Goal: Check status: Check status

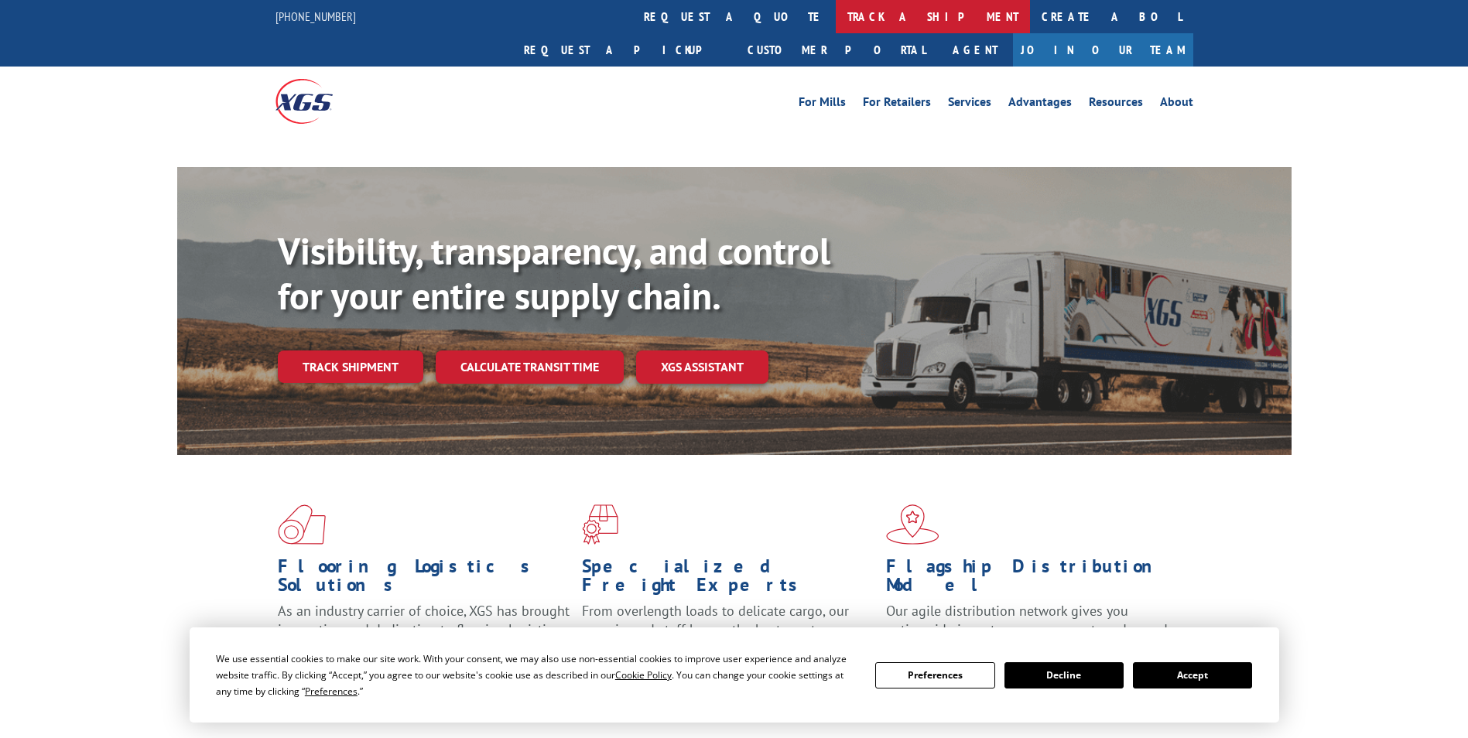
click at [836, 14] on link "track a shipment" at bounding box center [933, 16] width 194 height 33
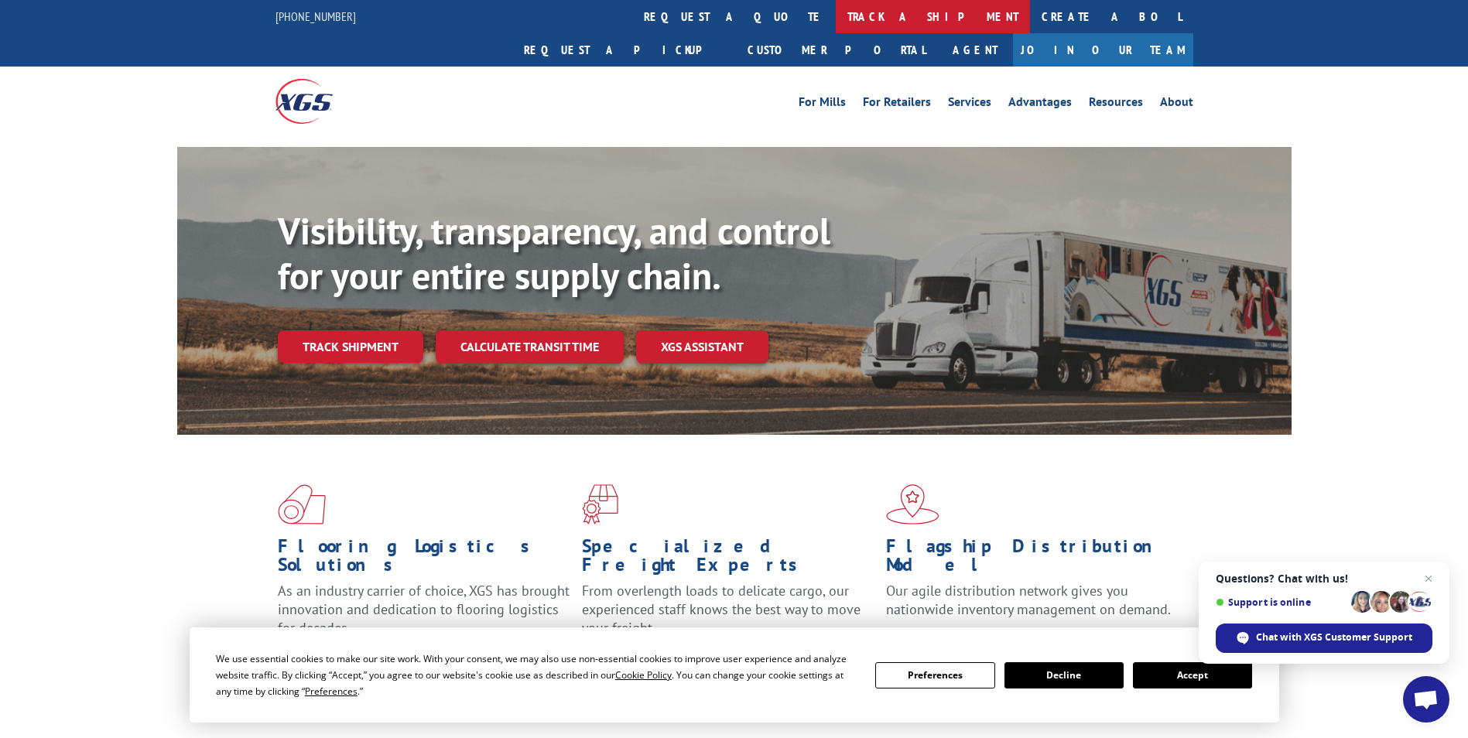
click at [836, 19] on link "track a shipment" at bounding box center [933, 16] width 194 height 33
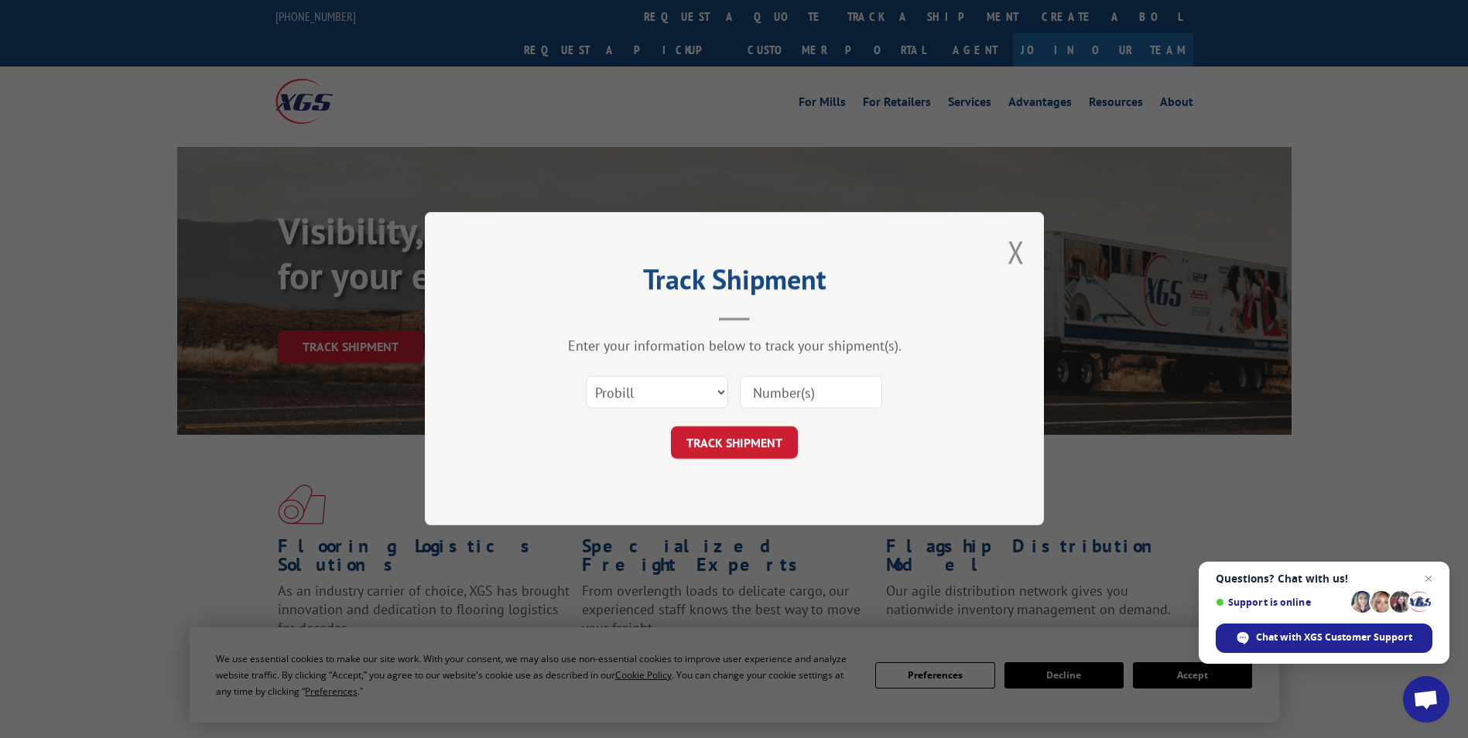
click at [791, 394] on input at bounding box center [811, 393] width 142 height 32
paste input "868860"
type input "868860"
click at [761, 433] on button "TRACK SHIPMENT" at bounding box center [734, 443] width 127 height 32
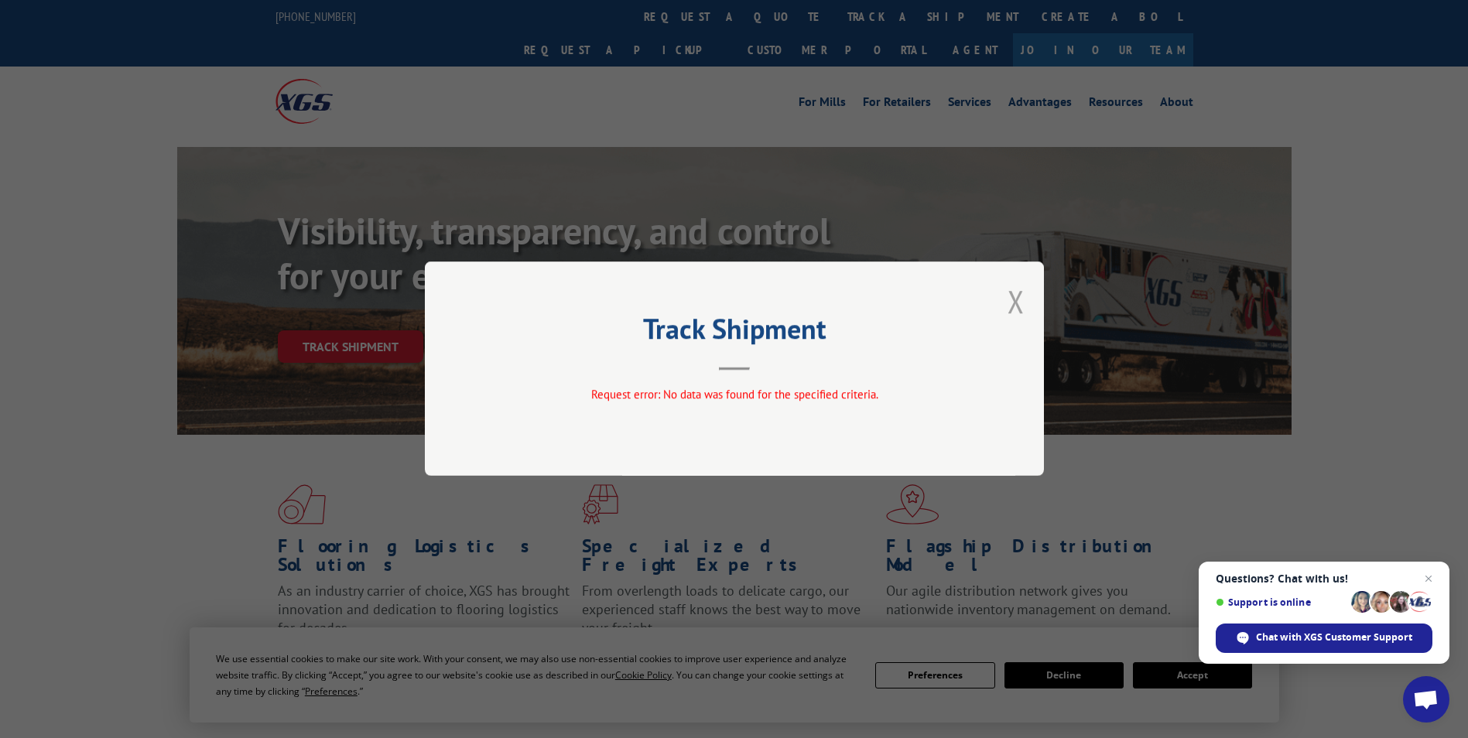
click at [1010, 308] on button "Close modal" at bounding box center [1015, 301] width 17 height 41
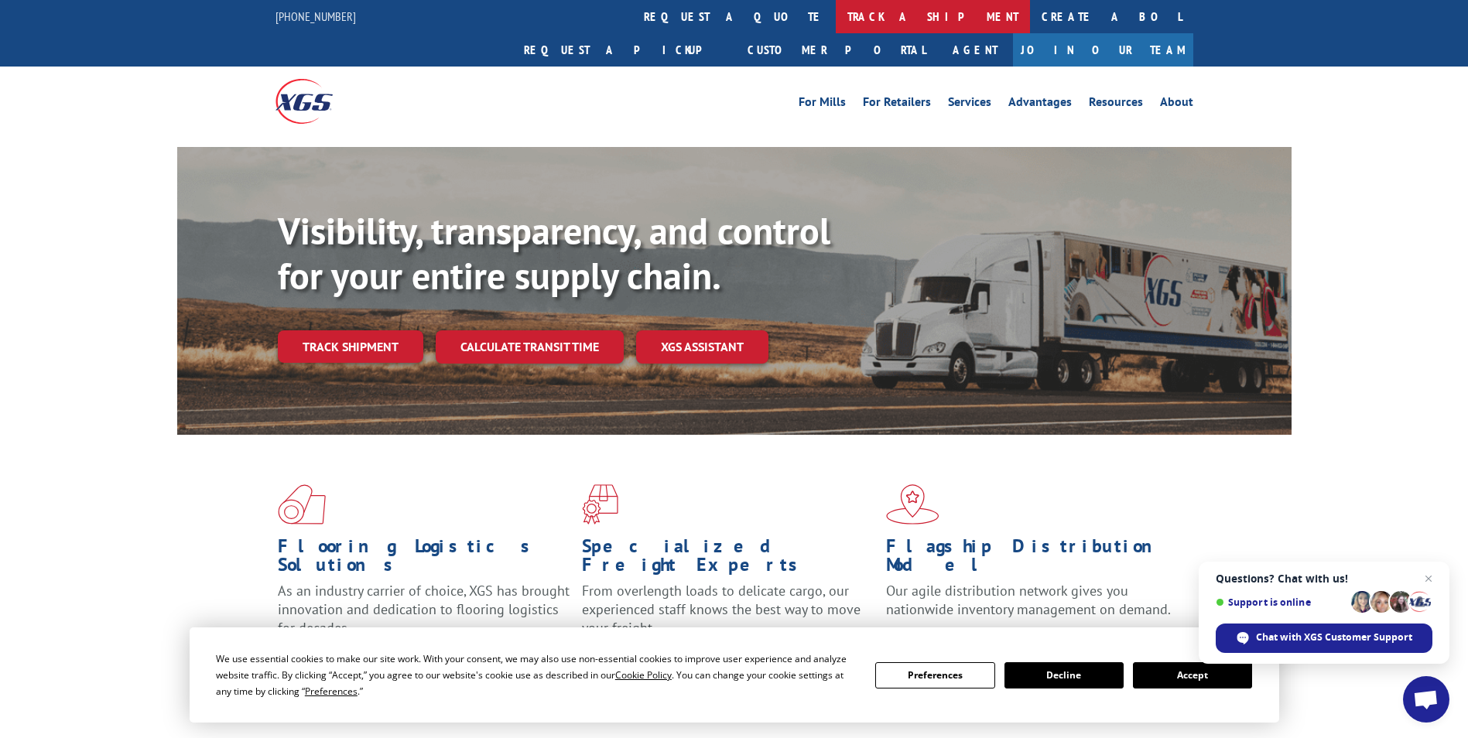
click at [836, 2] on link "track a shipment" at bounding box center [933, 16] width 194 height 33
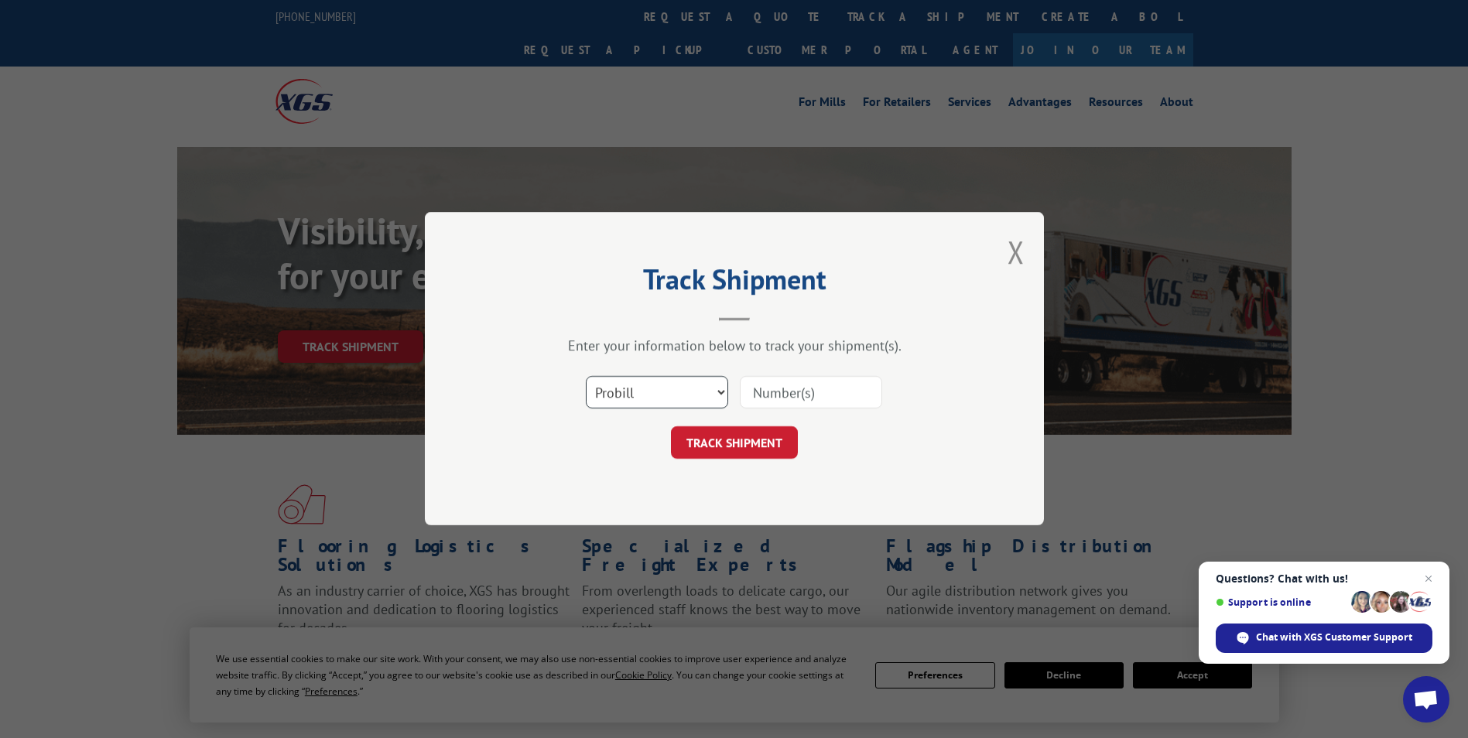
click at [678, 403] on select "Select category... Probill BOL PO" at bounding box center [657, 393] width 142 height 32
select select "po"
click at [586, 377] on select "Select category... Probill BOL PO" at bounding box center [657, 393] width 142 height 32
click at [788, 389] on input at bounding box center [811, 393] width 142 height 32
paste input "868860"
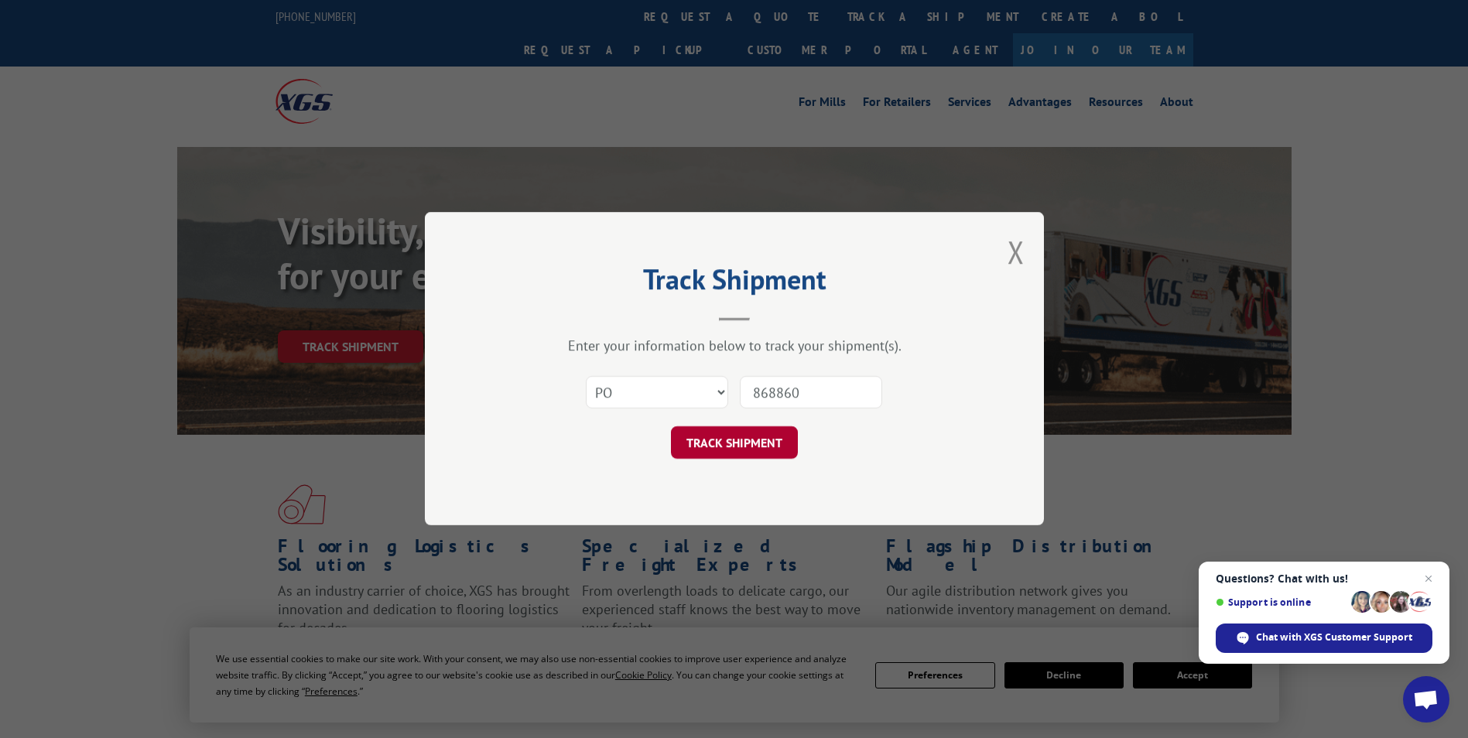
type input "868860"
click at [750, 437] on button "TRACK SHIPMENT" at bounding box center [734, 443] width 127 height 32
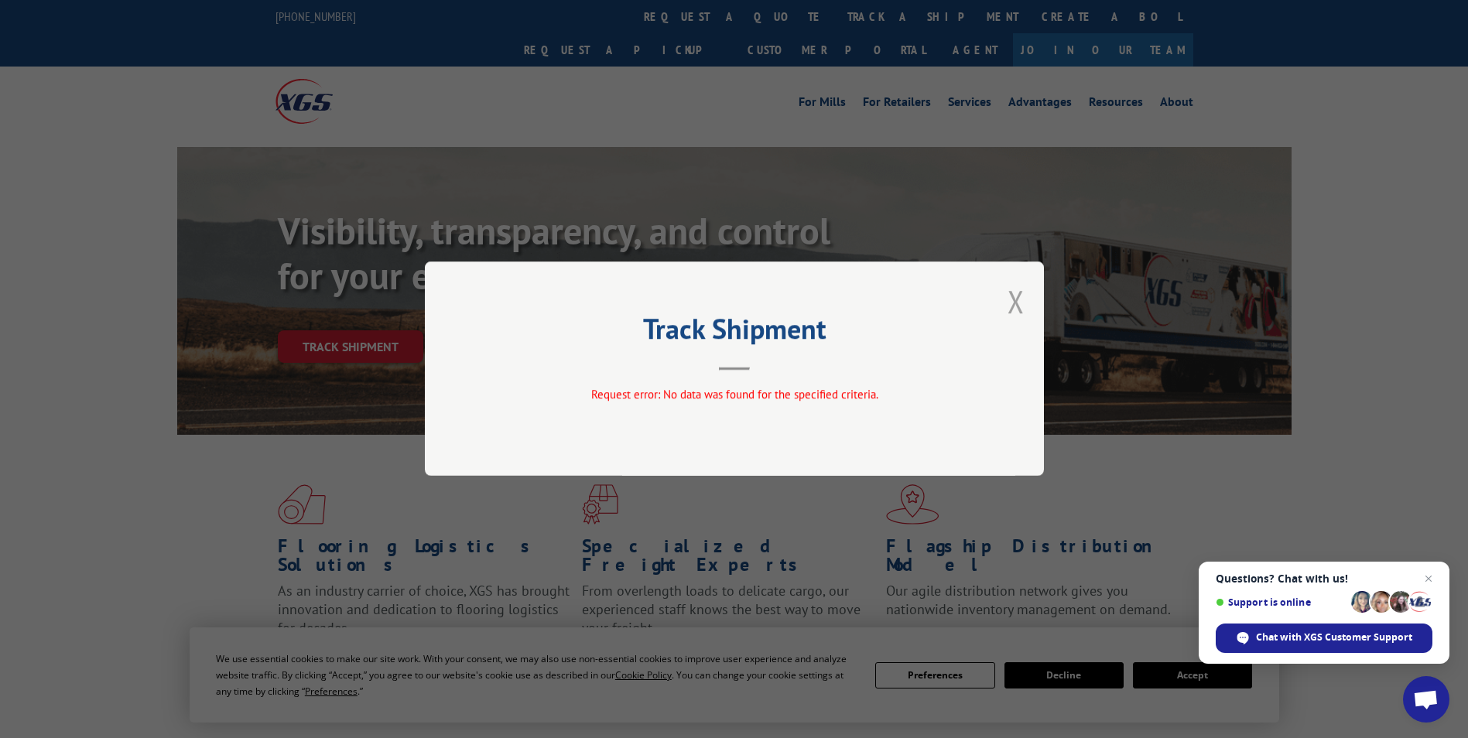
click at [1009, 307] on button "Close modal" at bounding box center [1015, 301] width 17 height 41
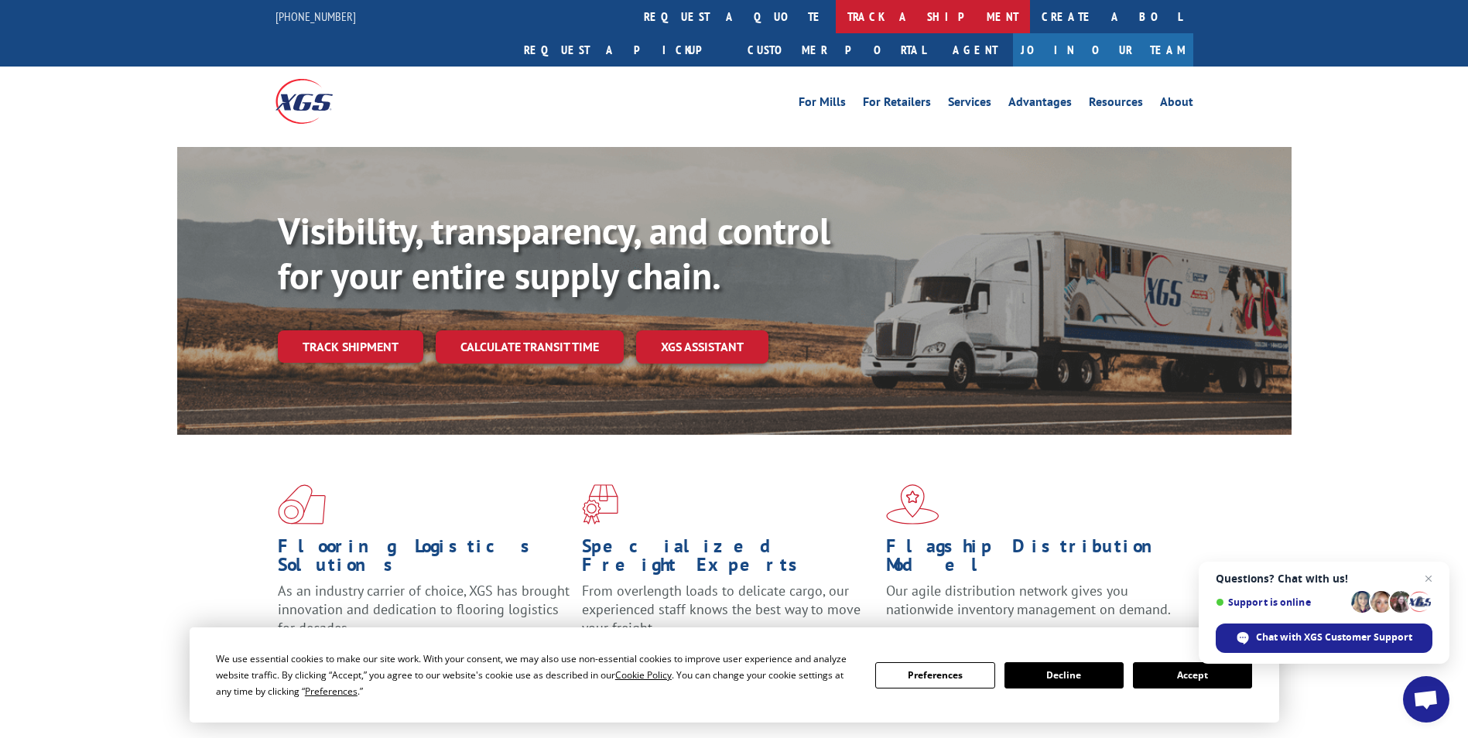
click at [836, 18] on link "track a shipment" at bounding box center [933, 16] width 194 height 33
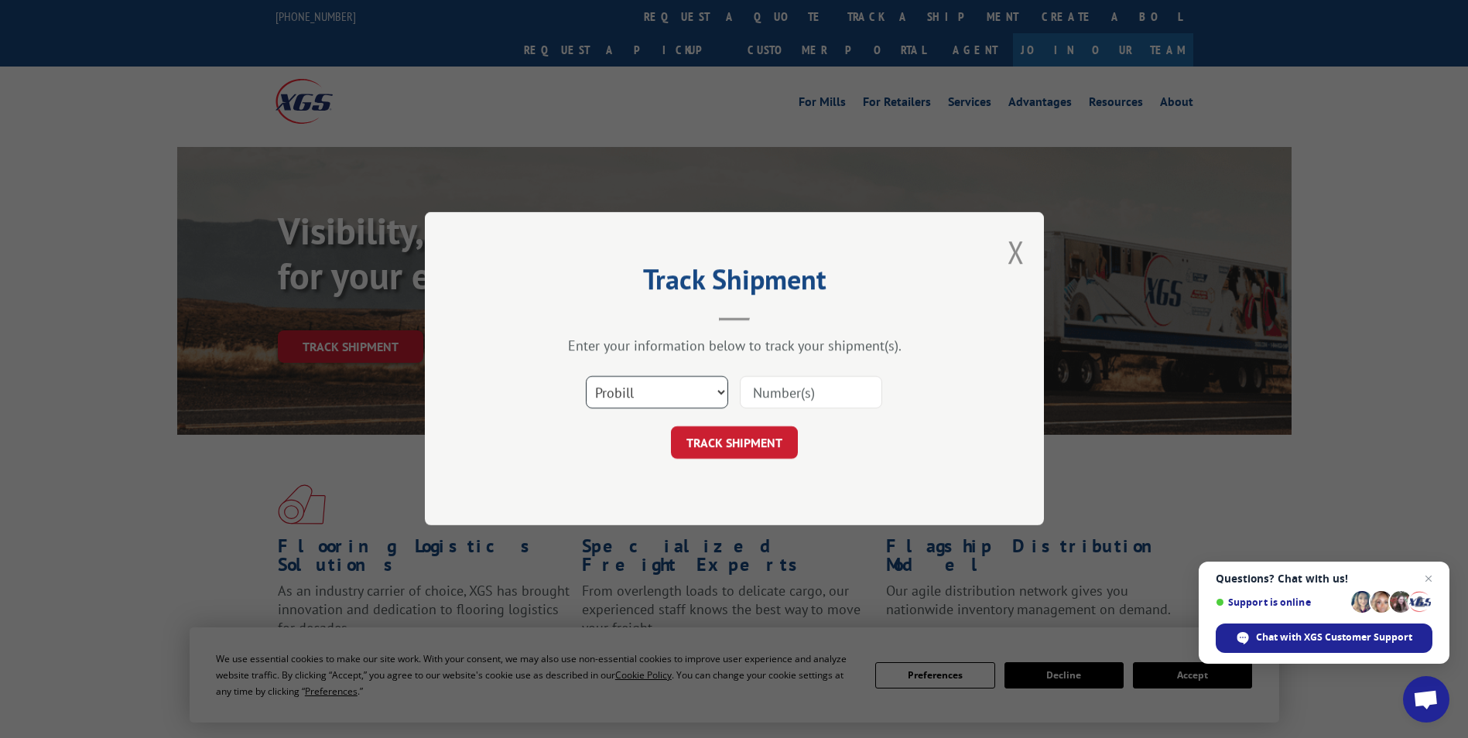
click at [697, 400] on select "Select category... Probill BOL PO" at bounding box center [657, 393] width 142 height 32
select select "bol"
click at [586, 377] on select "Select category... Probill BOL PO" at bounding box center [657, 393] width 142 height 32
click at [800, 401] on input at bounding box center [811, 393] width 142 height 32
paste input "868860"
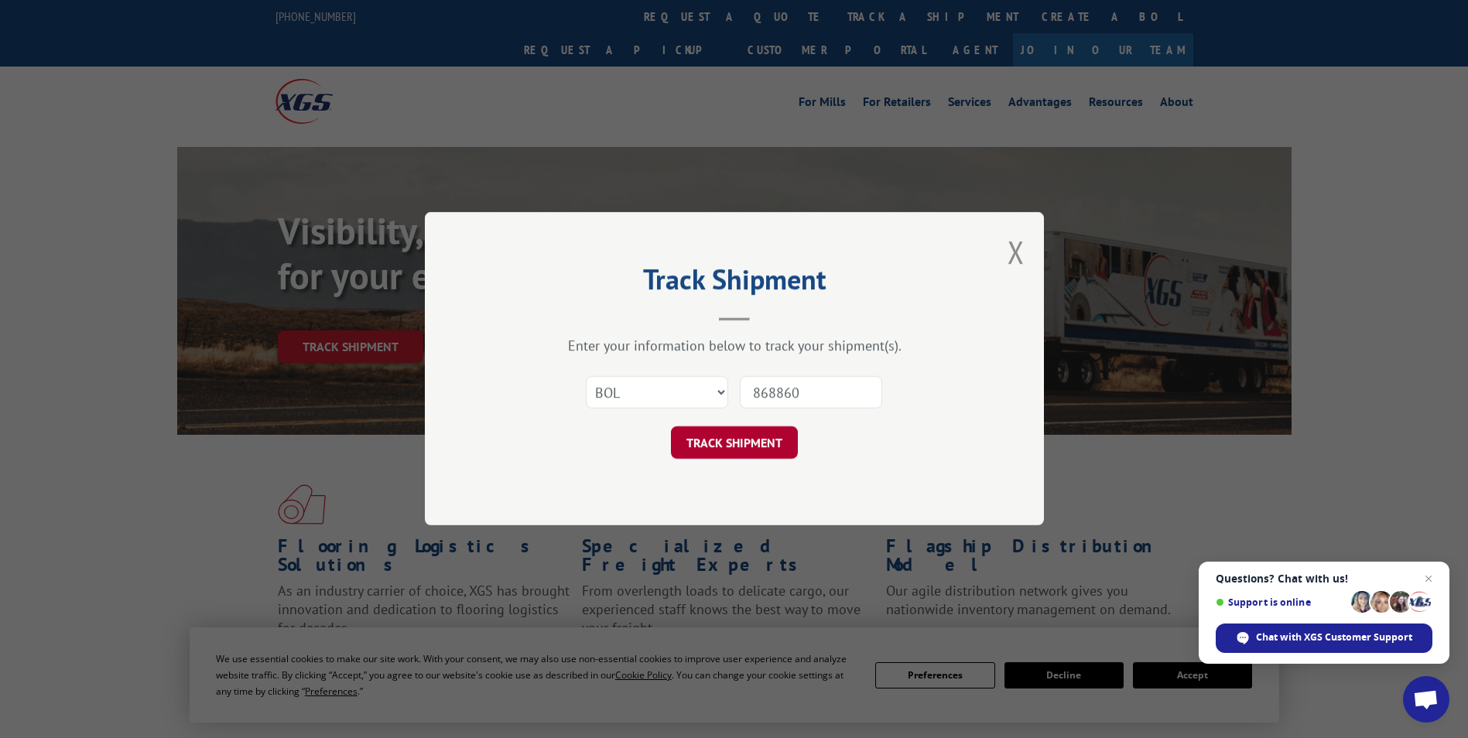
type input "868860"
click at [755, 431] on button "TRACK SHIPMENT" at bounding box center [734, 443] width 127 height 32
